Goal: Task Accomplishment & Management: Manage account settings

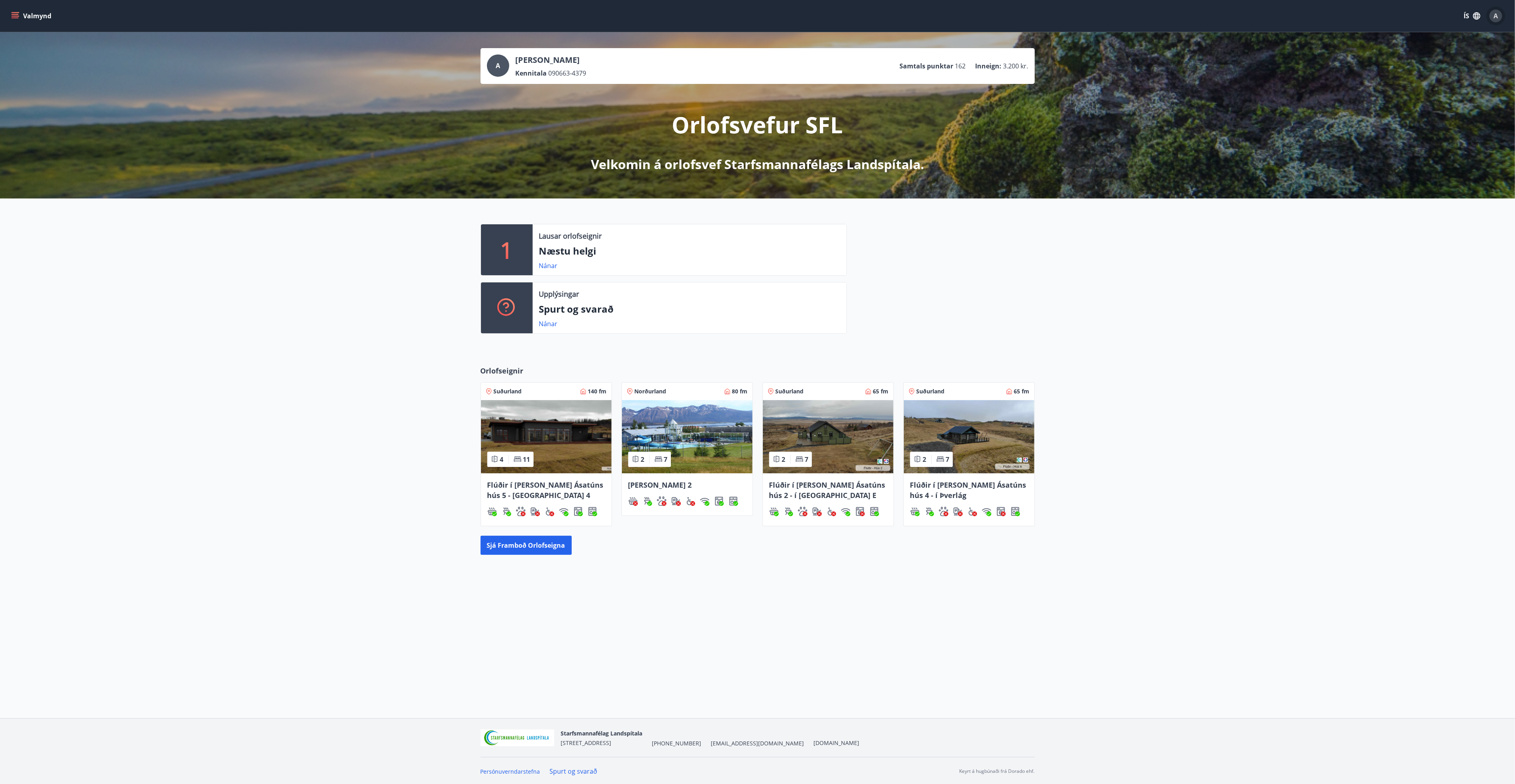
click at [1494, 18] on span "A" at bounding box center [1495, 16] width 4 height 9
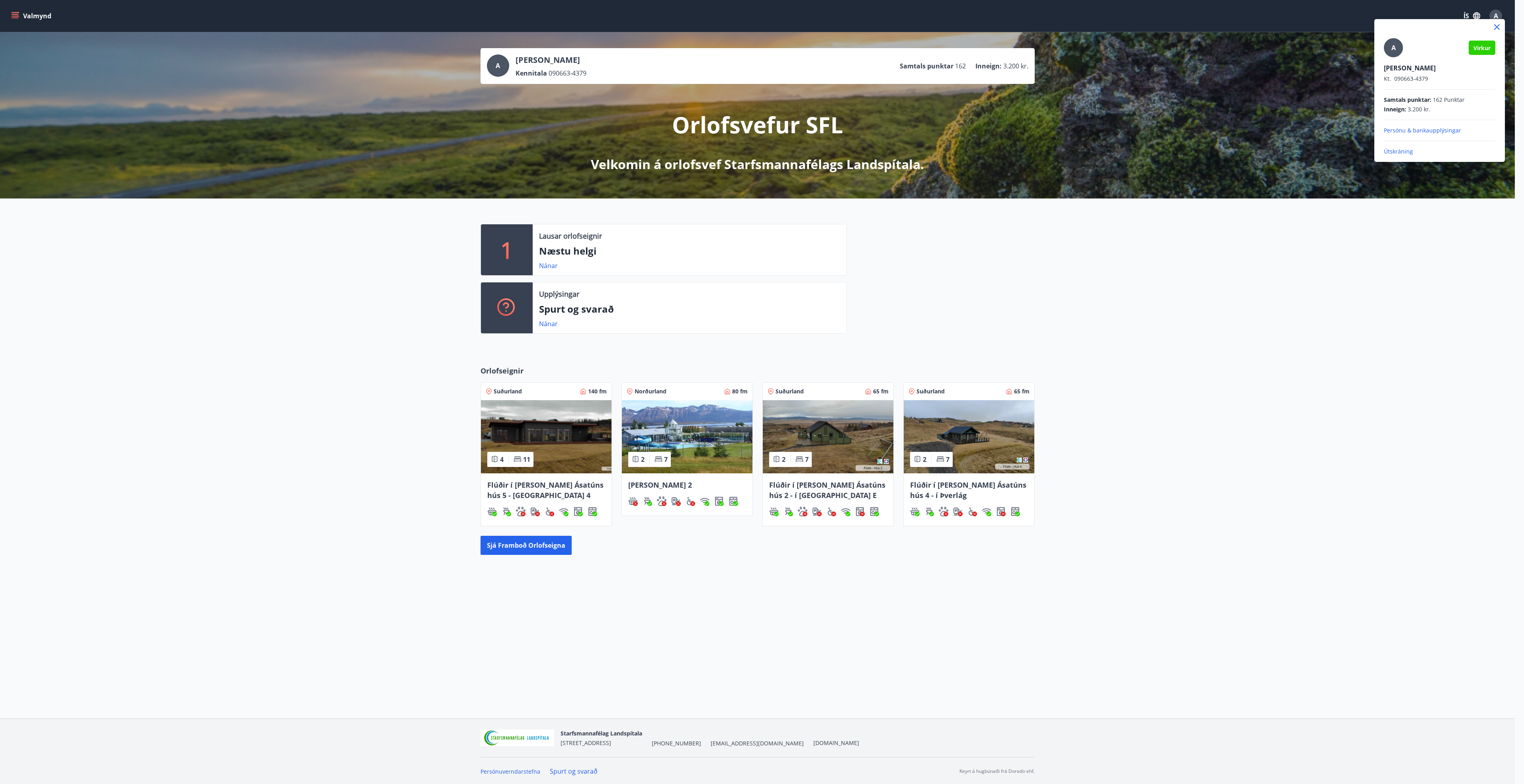
click at [1394, 151] on p "Útskráning" at bounding box center [1440, 151] width 112 height 8
